Goal: Communication & Community: Ask a question

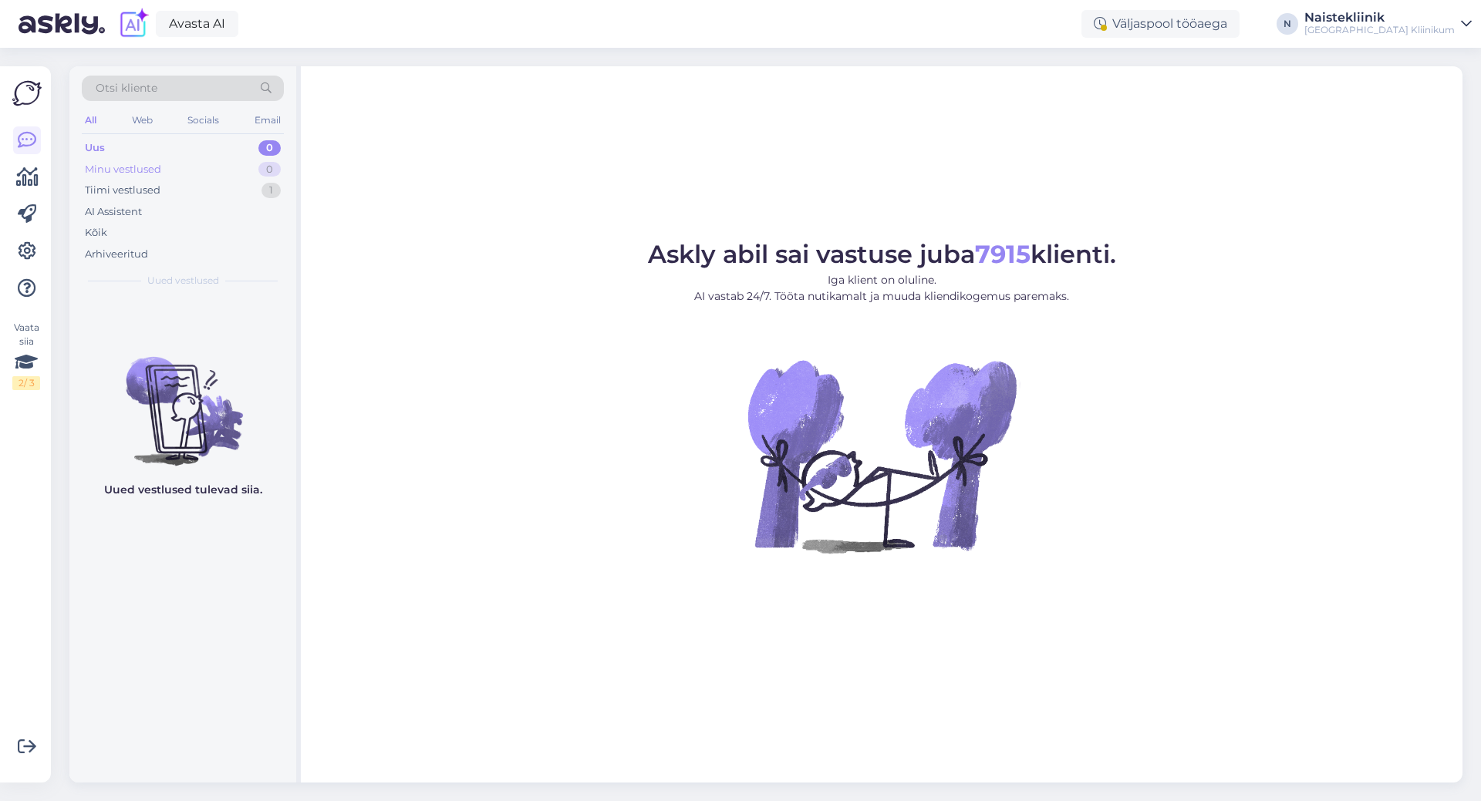
click at [137, 165] on div "Minu vestlused" at bounding box center [123, 169] width 76 height 15
drag, startPoint x: 477, startPoint y: 596, endPoint x: 308, endPoint y: 305, distance: 336.5
click at [477, 595] on div "Askly abil sai vastuse juba 7915 klienti. Iga klient on oluline. AI vastab 24/7…" at bounding box center [881, 424] width 1161 height 716
click at [90, 143] on div "Uus" at bounding box center [95, 147] width 20 height 15
